Goal: Check status: Check status

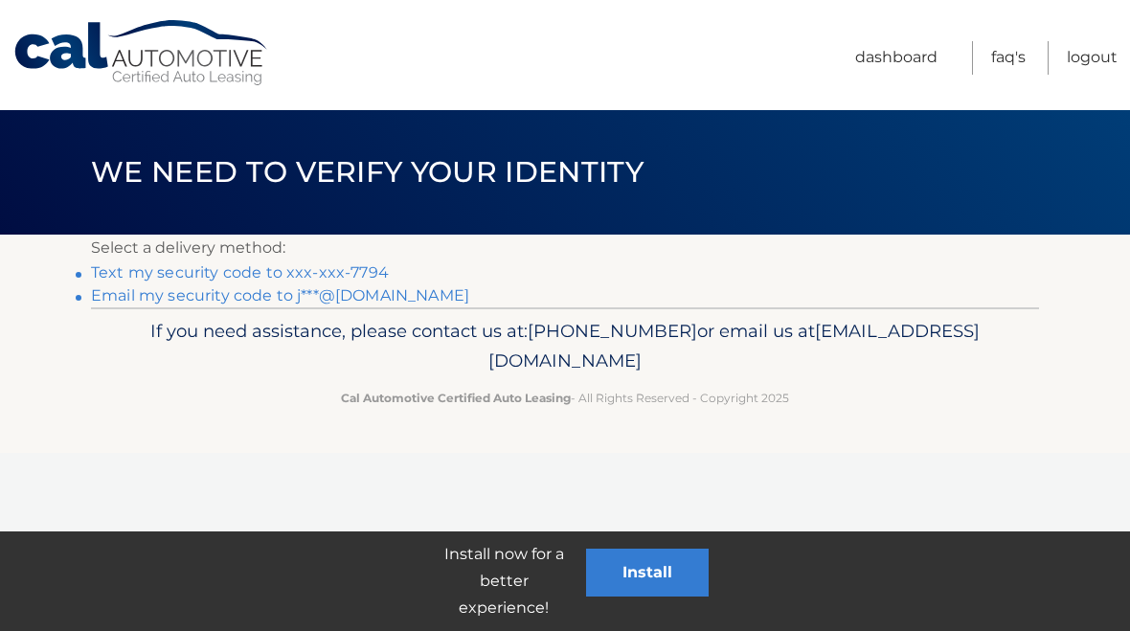
click at [340, 274] on link "Text my security code to xxx-xxx-7794" at bounding box center [240, 272] width 298 height 18
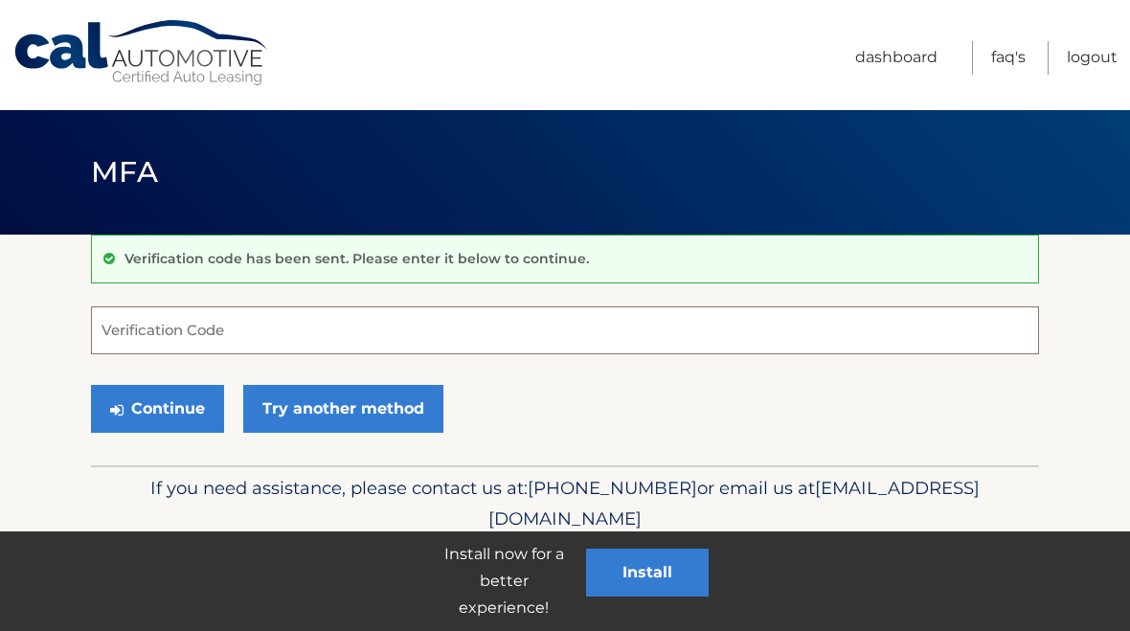
click at [444, 335] on input "Verification Code" at bounding box center [565, 330] width 948 height 48
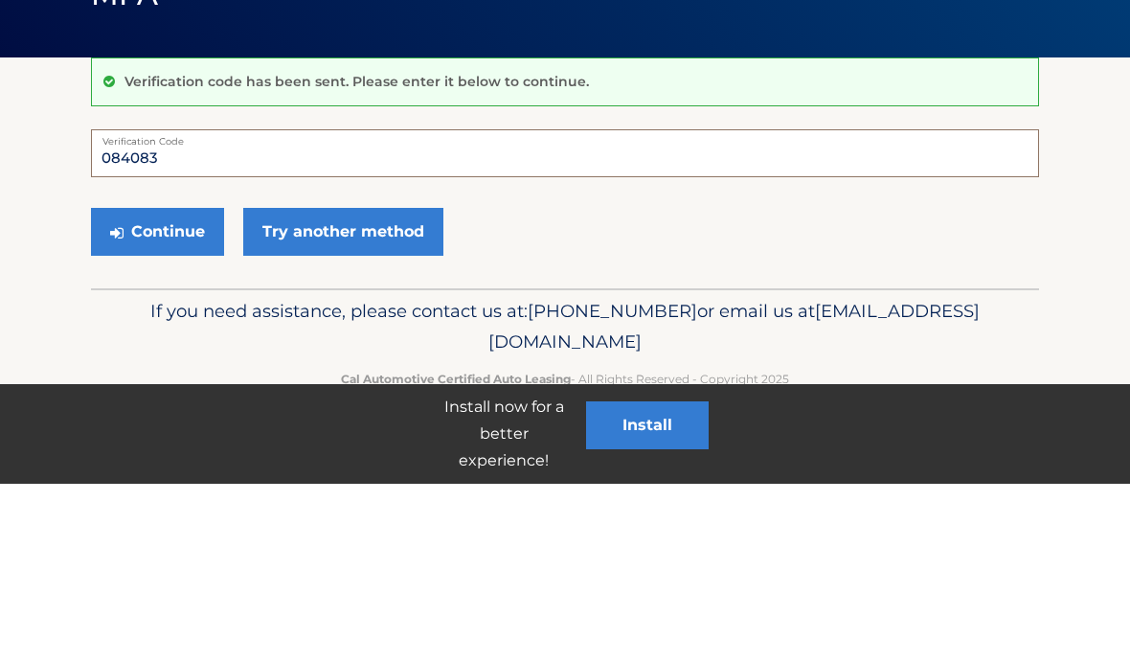
type input "084083"
click at [151, 385] on button "Continue" at bounding box center [157, 409] width 133 height 48
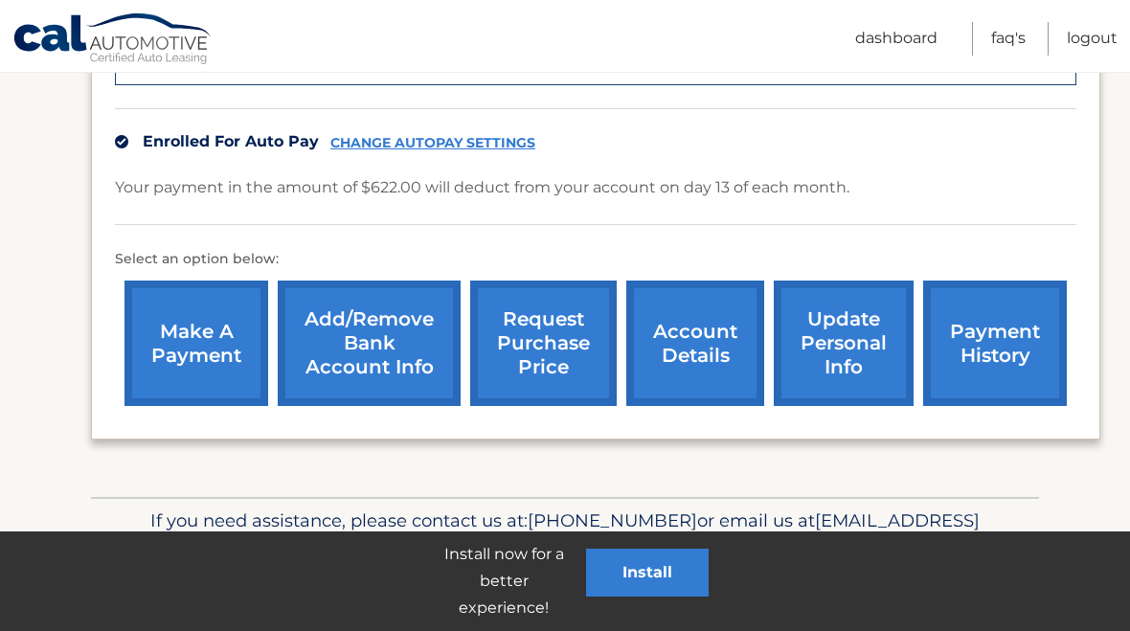
scroll to position [596, 0]
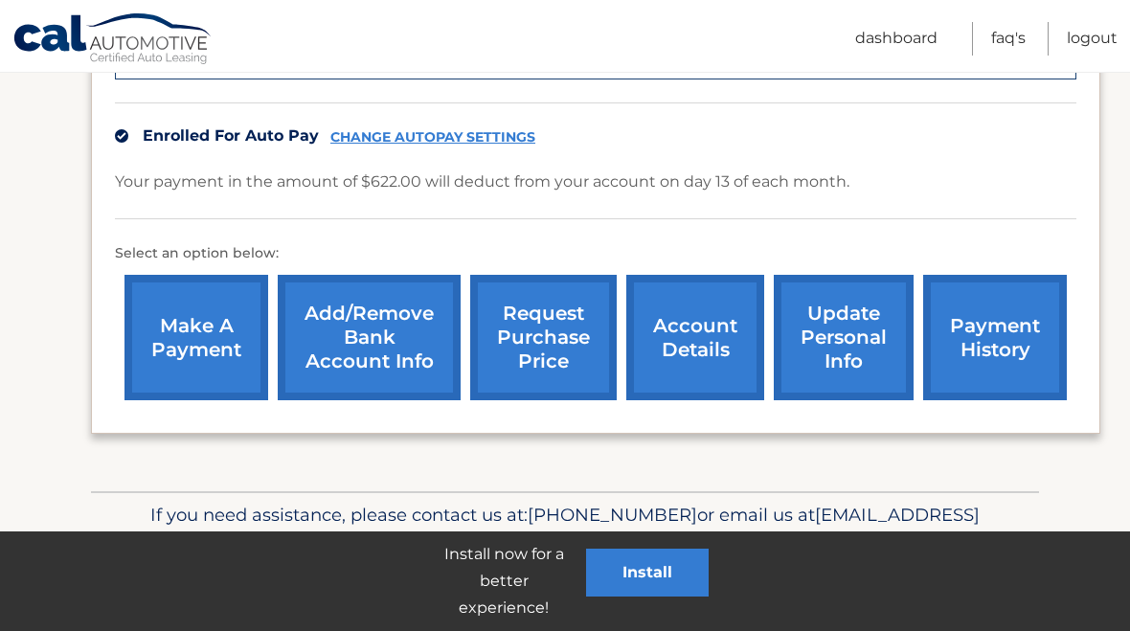
click at [990, 341] on link "payment history" at bounding box center [995, 337] width 144 height 125
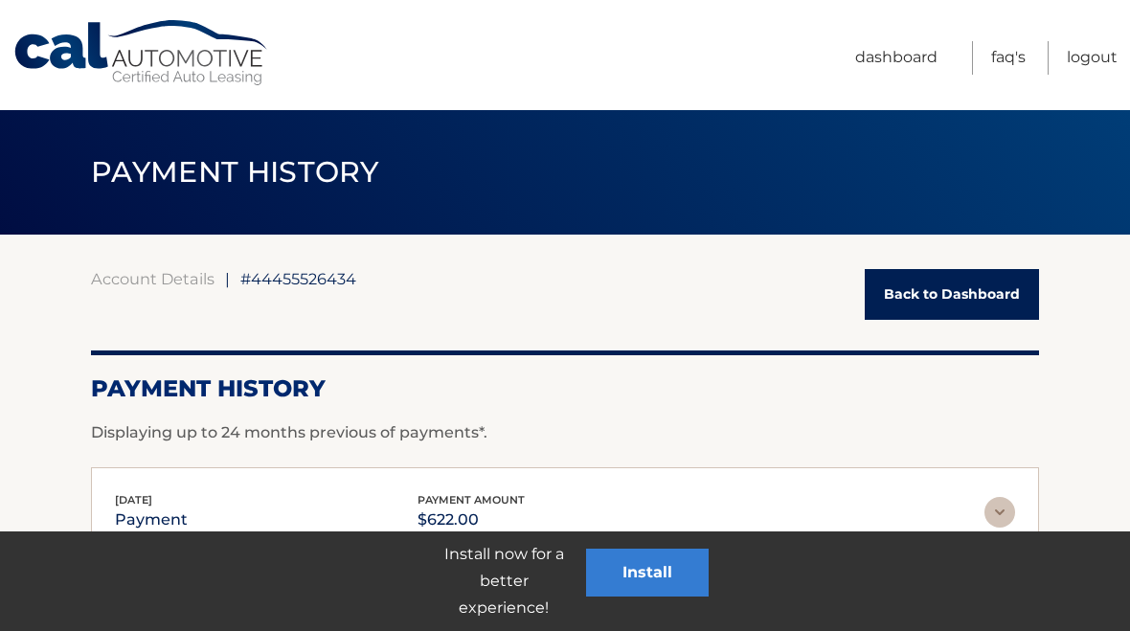
click at [956, 283] on link "Back to Dashboard" at bounding box center [951, 294] width 174 height 51
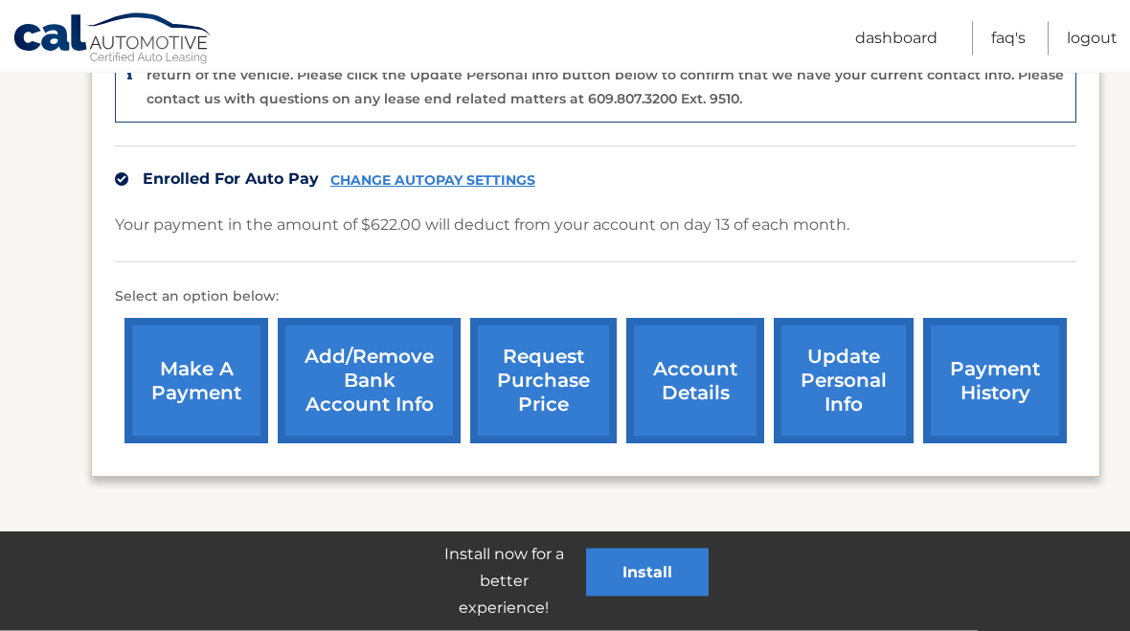
scroll to position [596, 0]
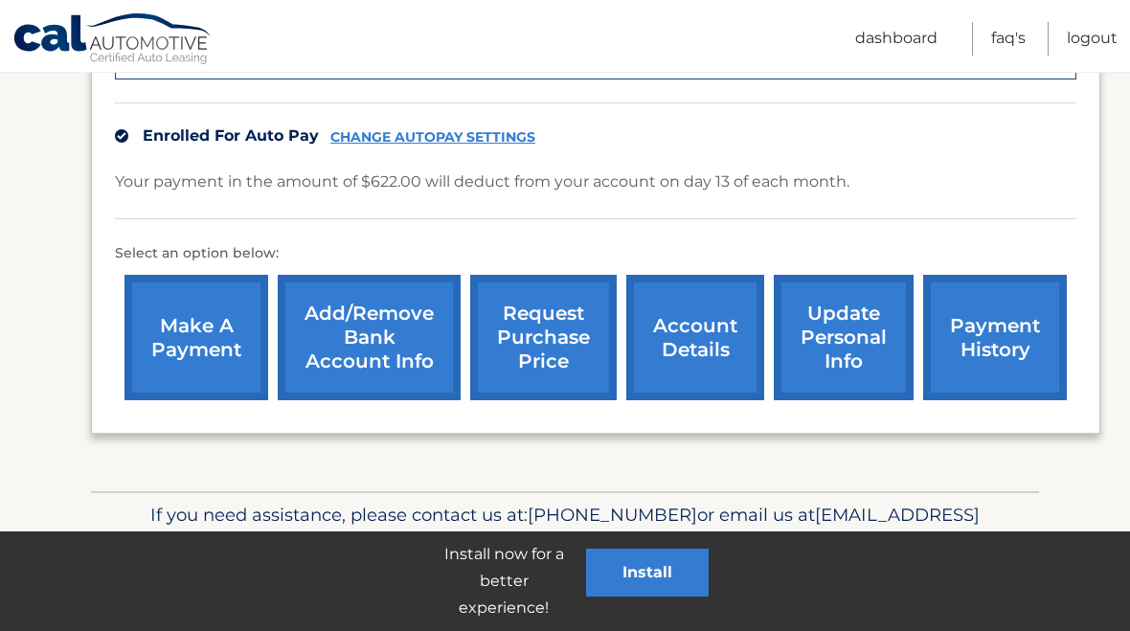
click at [657, 338] on link "account details" at bounding box center [695, 337] width 138 height 125
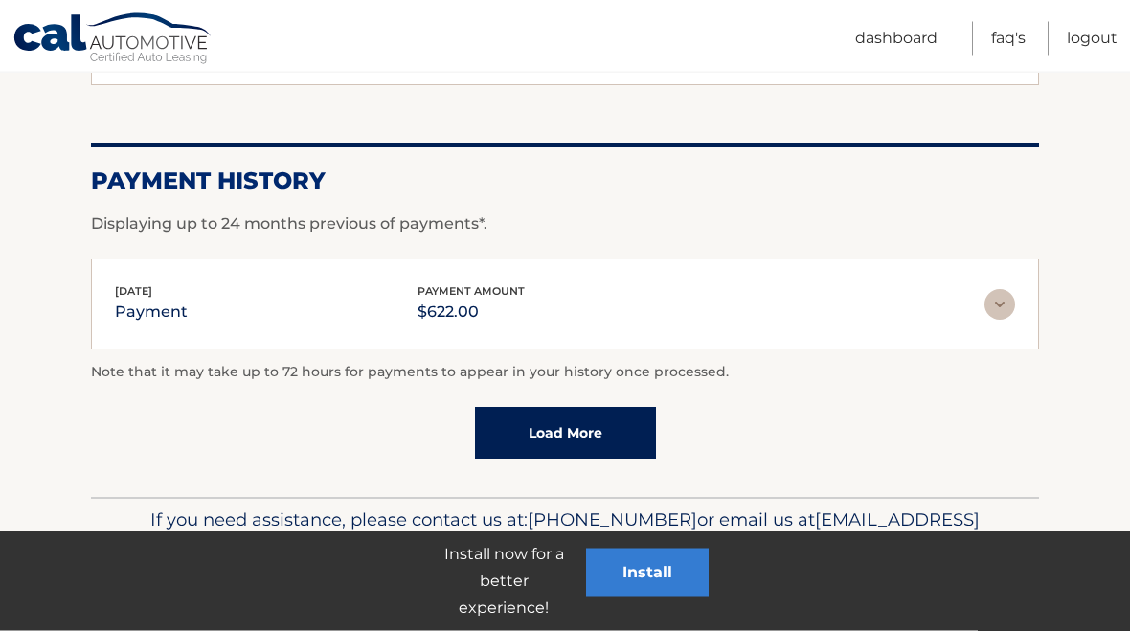
scroll to position [1314, 0]
